Goal: Task Accomplishment & Management: Use online tool/utility

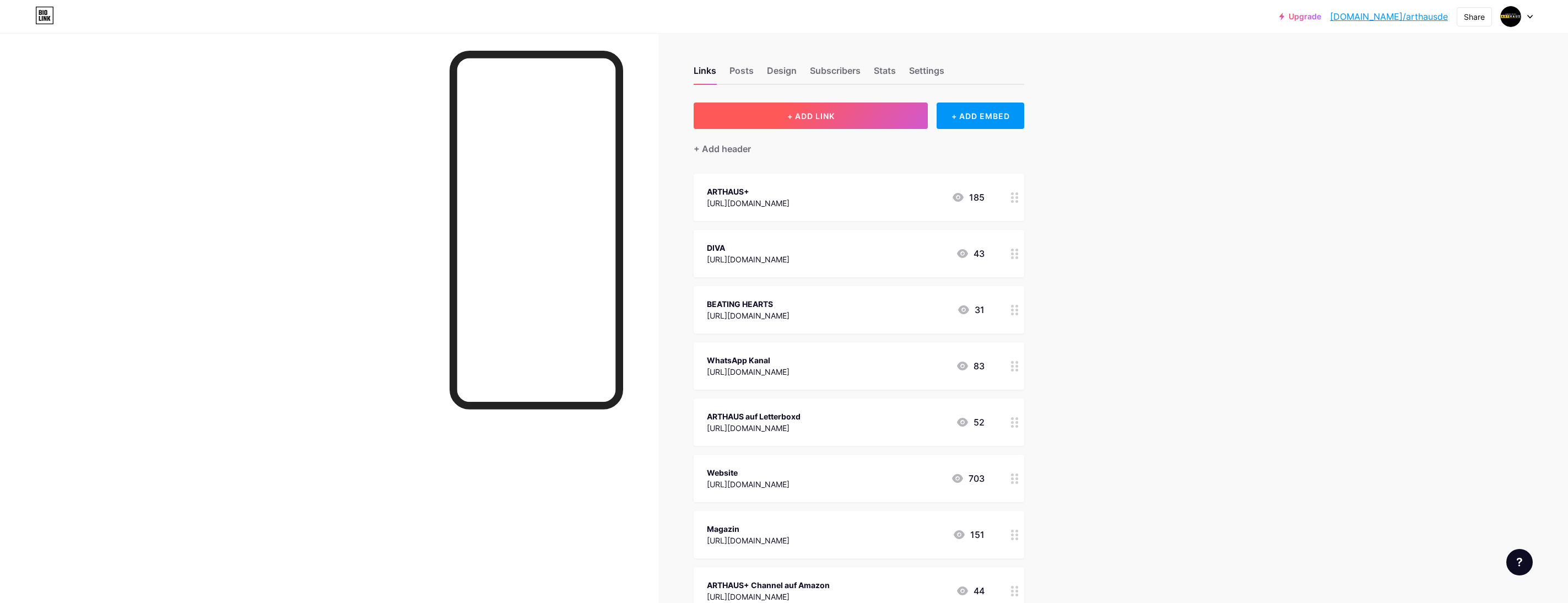
click at [802, 119] on span "+ ADD LINK" at bounding box center [811, 116] width 48 height 9
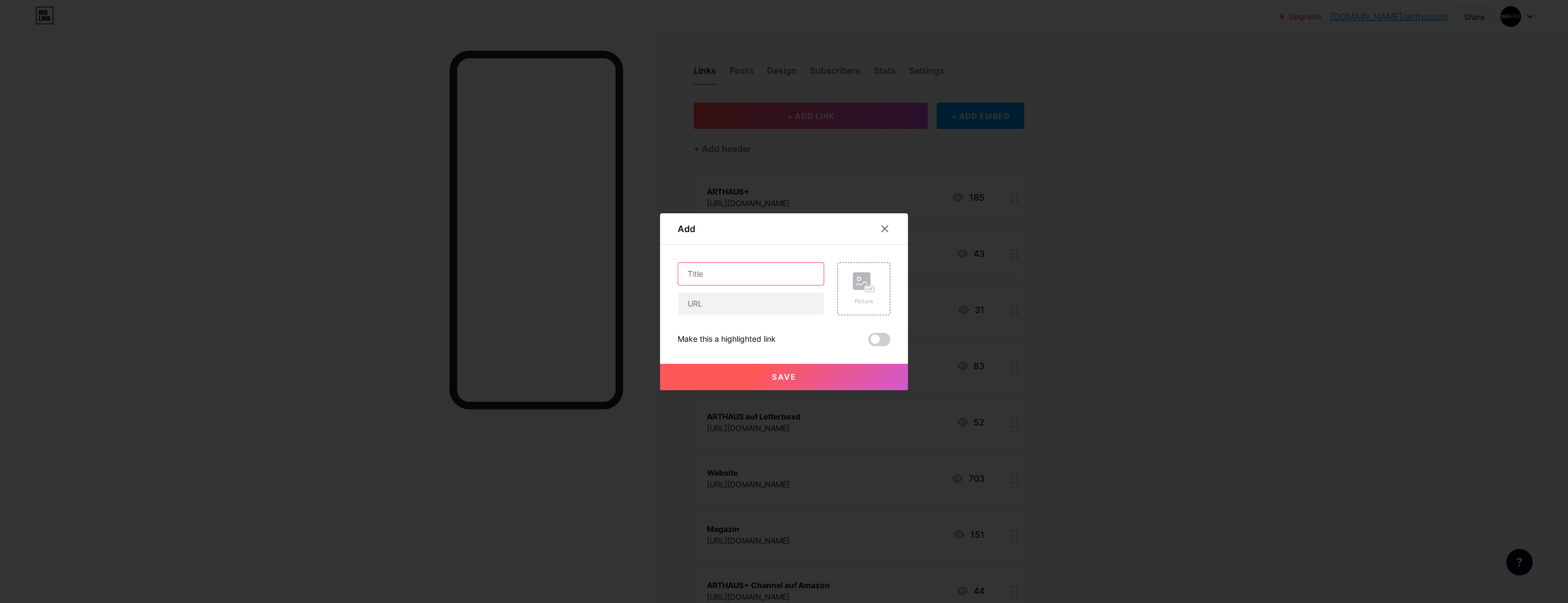
click at [724, 278] on input "text" at bounding box center [750, 274] width 146 height 22
type input "DIE REIFEPRÜFUNG"
click at [787, 314] on input "text" at bounding box center [750, 303] width 146 height 22
paste input "[URL][DOMAIN_NAME]"
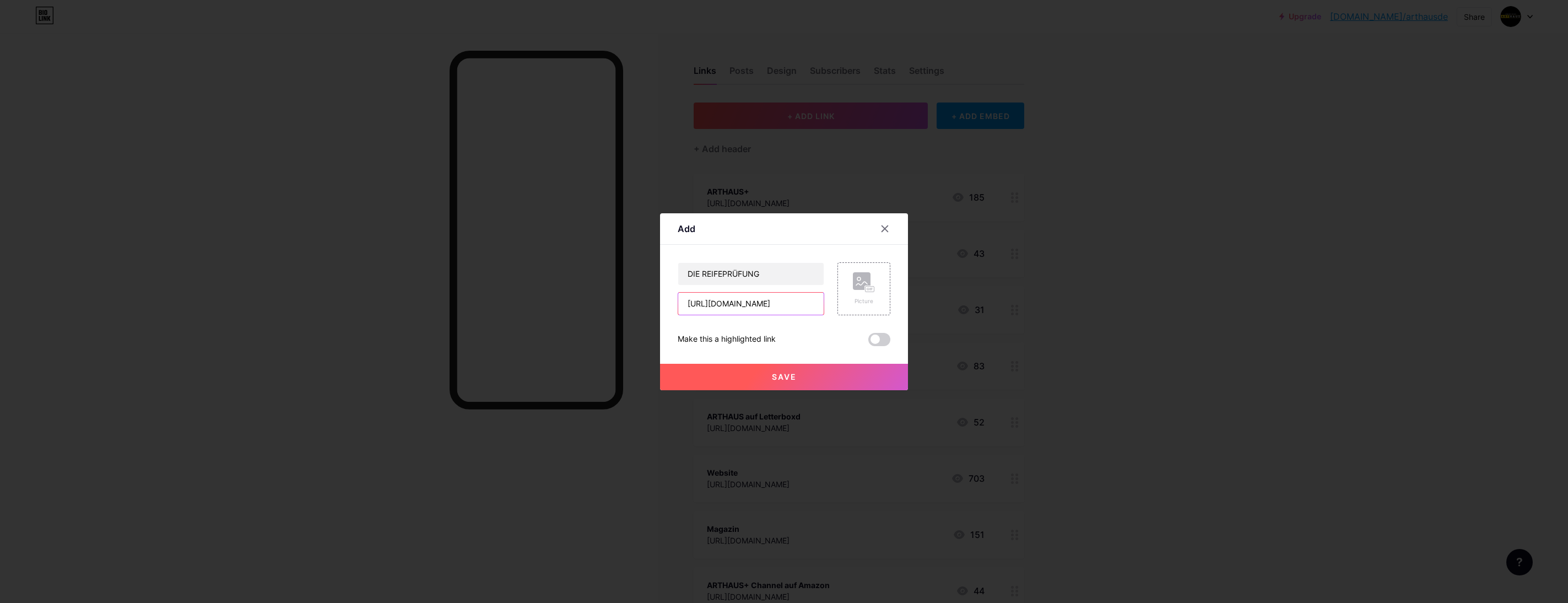
type input "[URL][DOMAIN_NAME]"
click at [783, 380] on span "Save" at bounding box center [784, 377] width 25 height 9
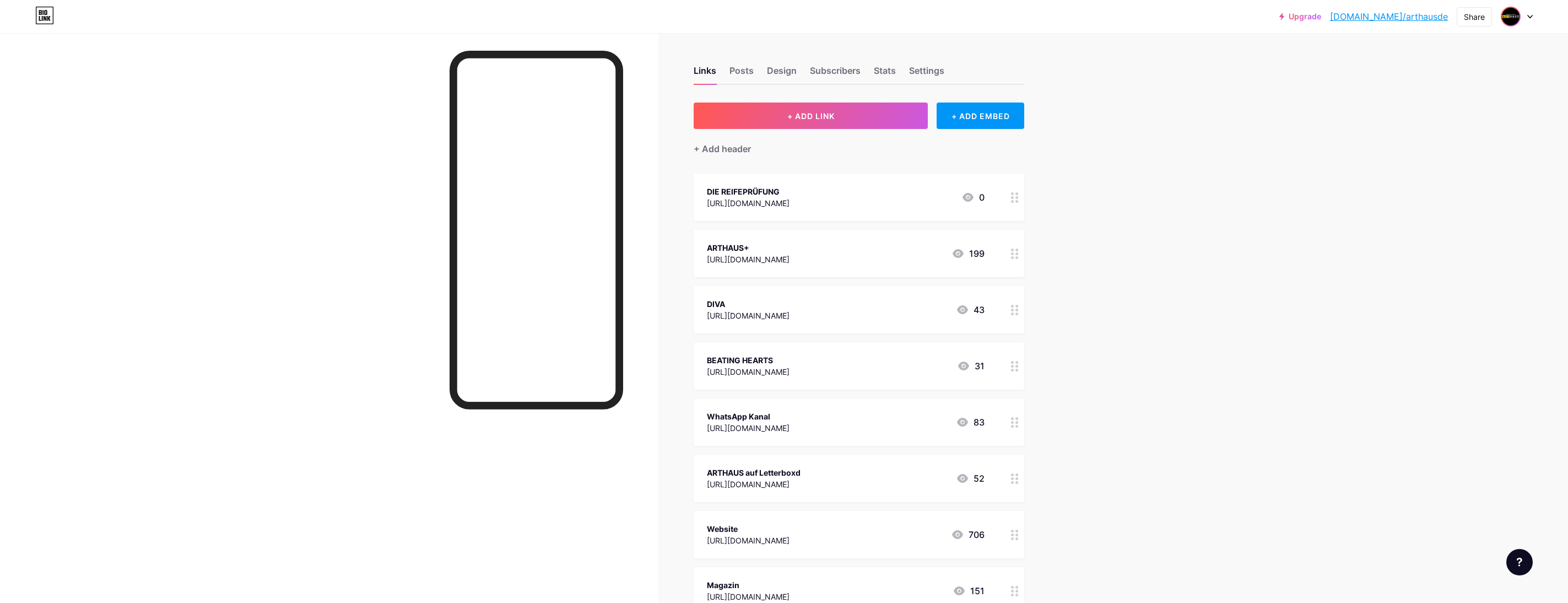
click at [1509, 19] on img at bounding box center [1511, 17] width 17 height 17
click at [1439, 154] on li "Logout" at bounding box center [1464, 155] width 137 height 30
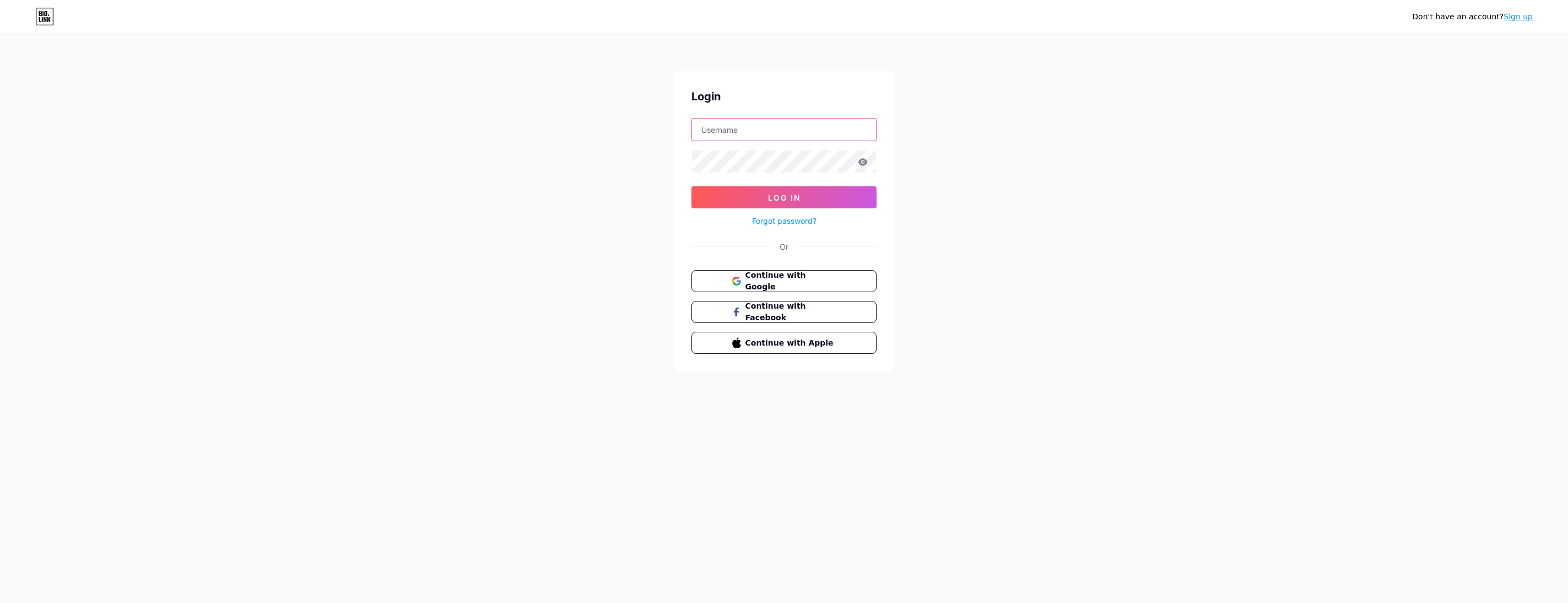
click at [773, 134] on input "text" at bounding box center [784, 129] width 184 height 22
paste input "[EMAIL_ADDRESS][DOMAIN_NAME]"
type input "[EMAIL_ADDRESS][DOMAIN_NAME]"
click at [781, 193] on span "Log In" at bounding box center [784, 198] width 32 height 9
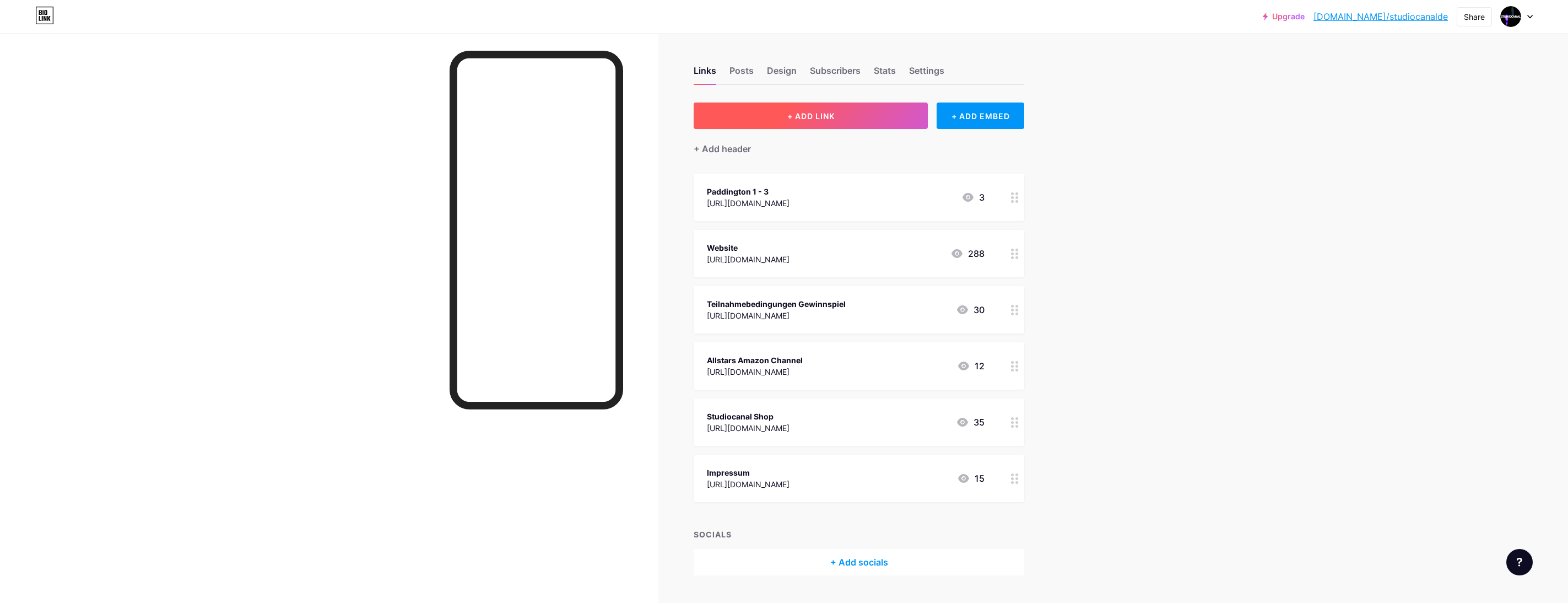
click at [771, 113] on button "+ ADD LINK" at bounding box center [810, 115] width 234 height 26
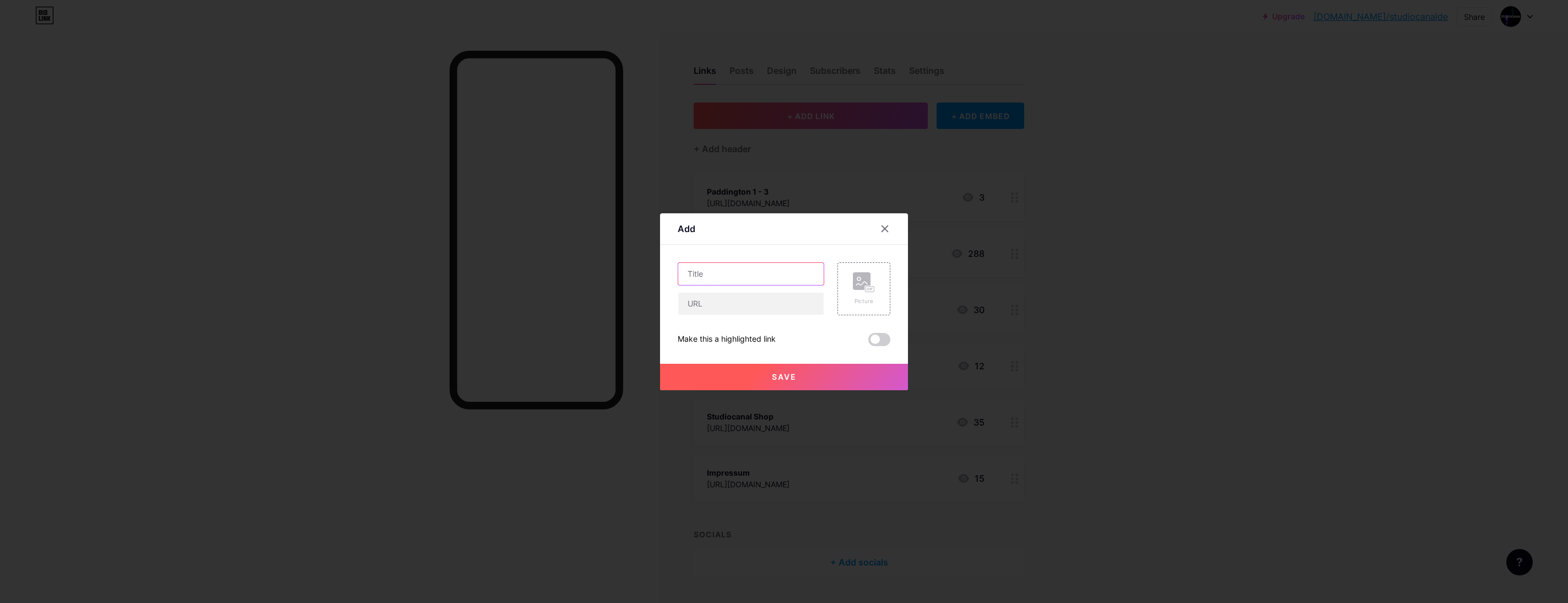
click at [730, 278] on input "text" at bounding box center [750, 274] width 146 height 22
type input "DIE TRIBUTE [PERSON_NAME]"
paste input "[URL][DOMAIN_NAME][PERSON_NAME]"
type input "[URL][DOMAIN_NAME][PERSON_NAME]"
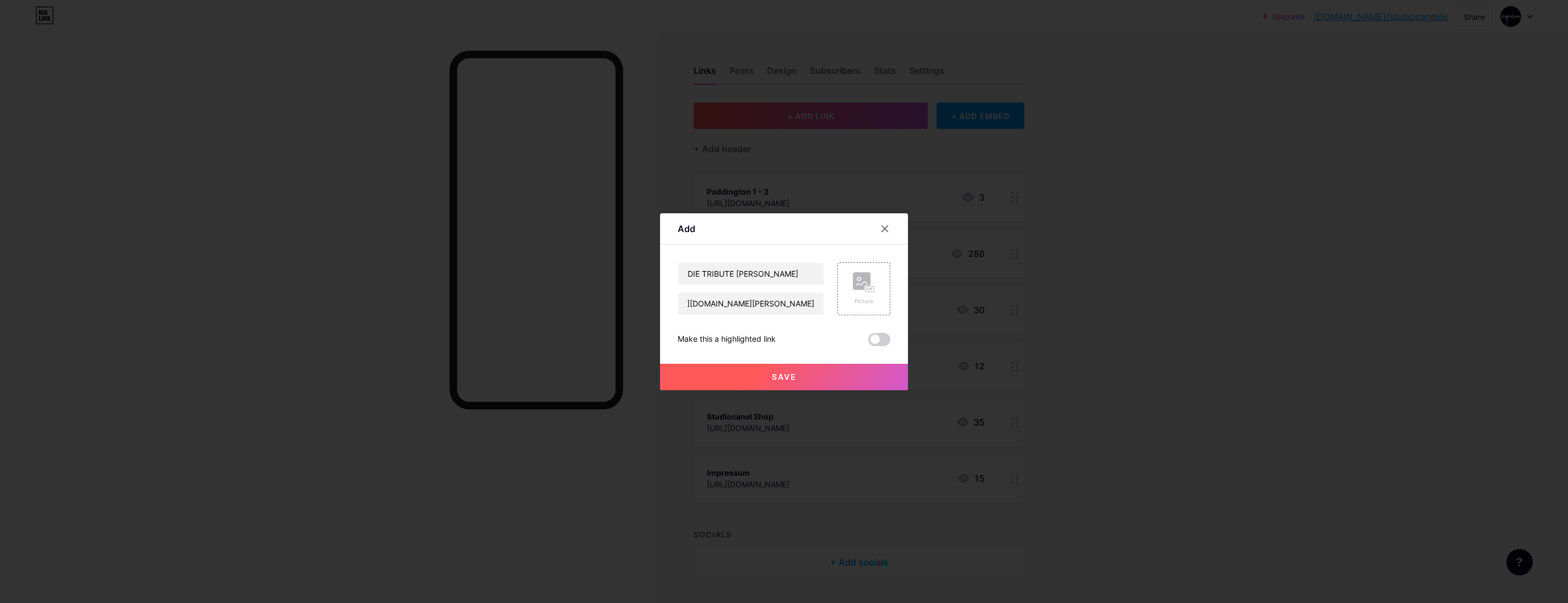
scroll to position [0, 0]
click at [761, 375] on button "Save" at bounding box center [784, 376] width 248 height 26
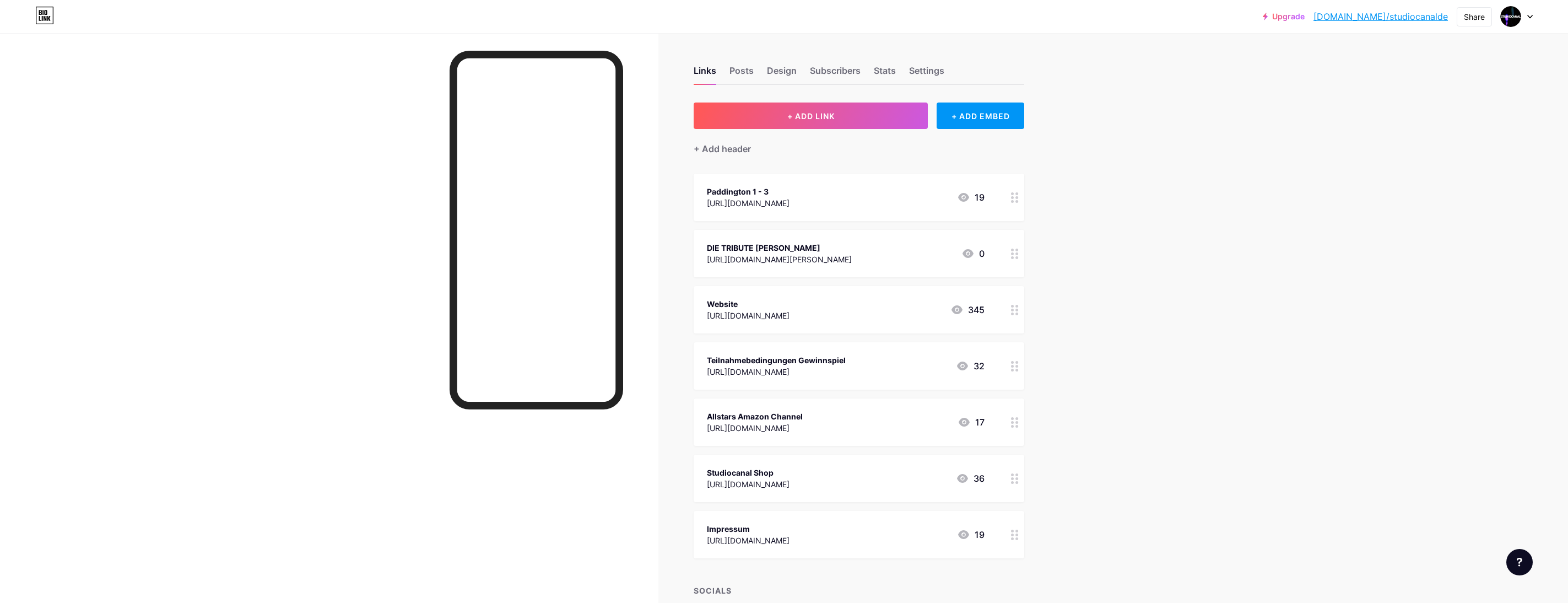
scroll to position [1, 0]
